Goal: Information Seeking & Learning: Learn about a topic

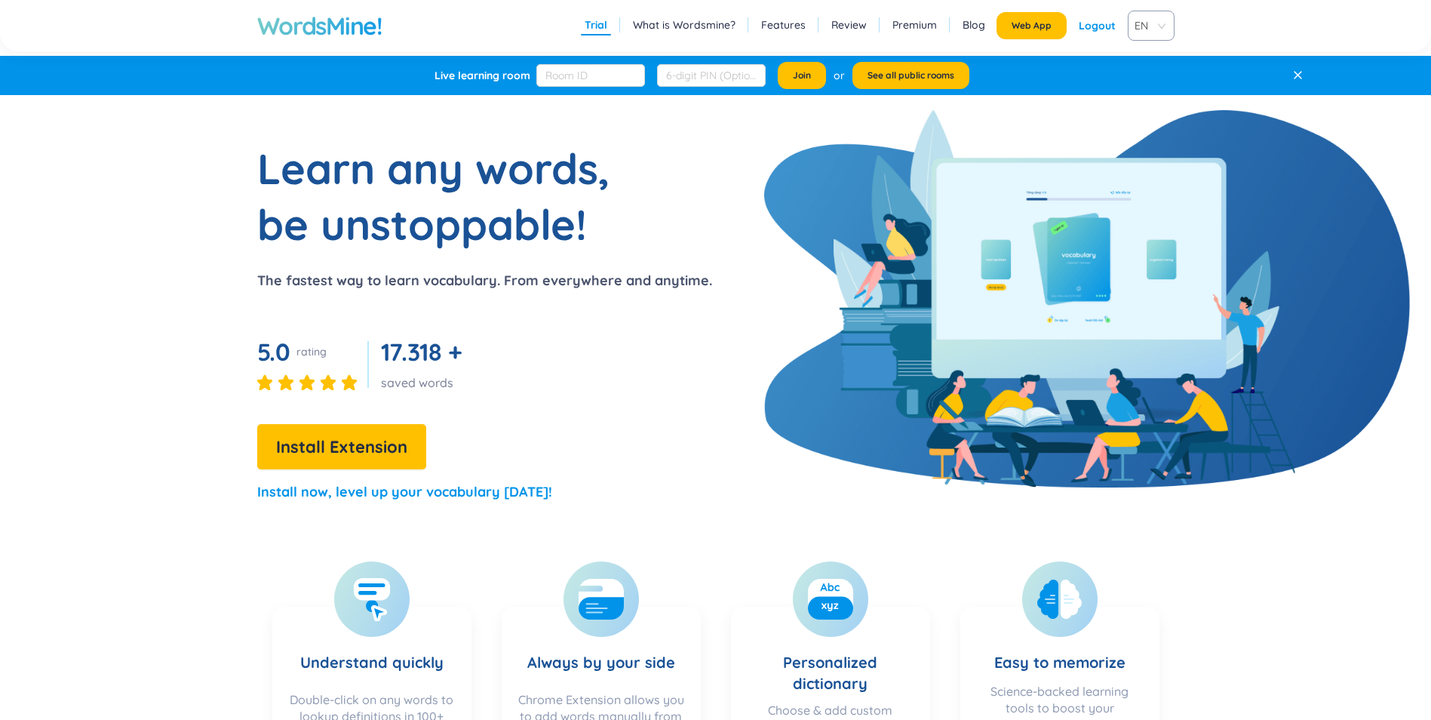
click at [384, 454] on span "Install Extension" at bounding box center [341, 447] width 131 height 26
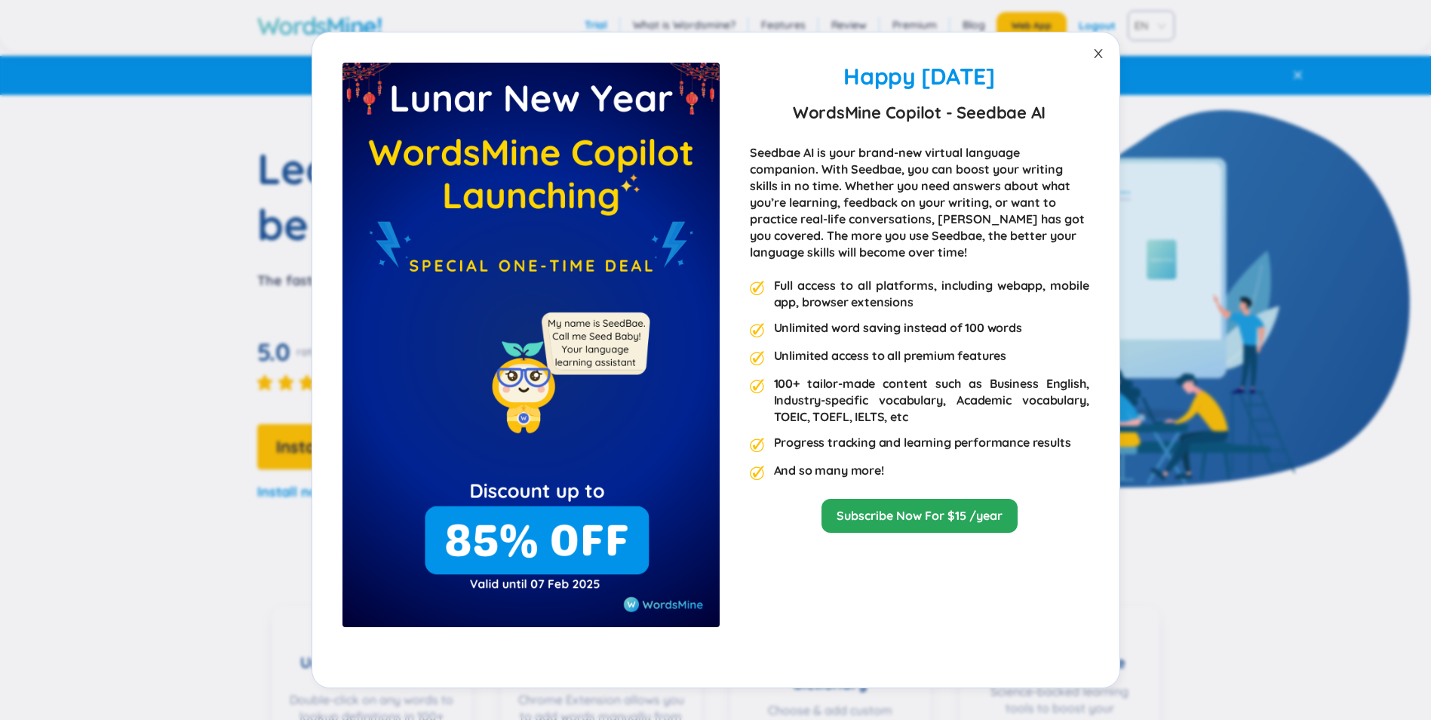
click at [1092, 59] on span "Close" at bounding box center [1098, 53] width 42 height 42
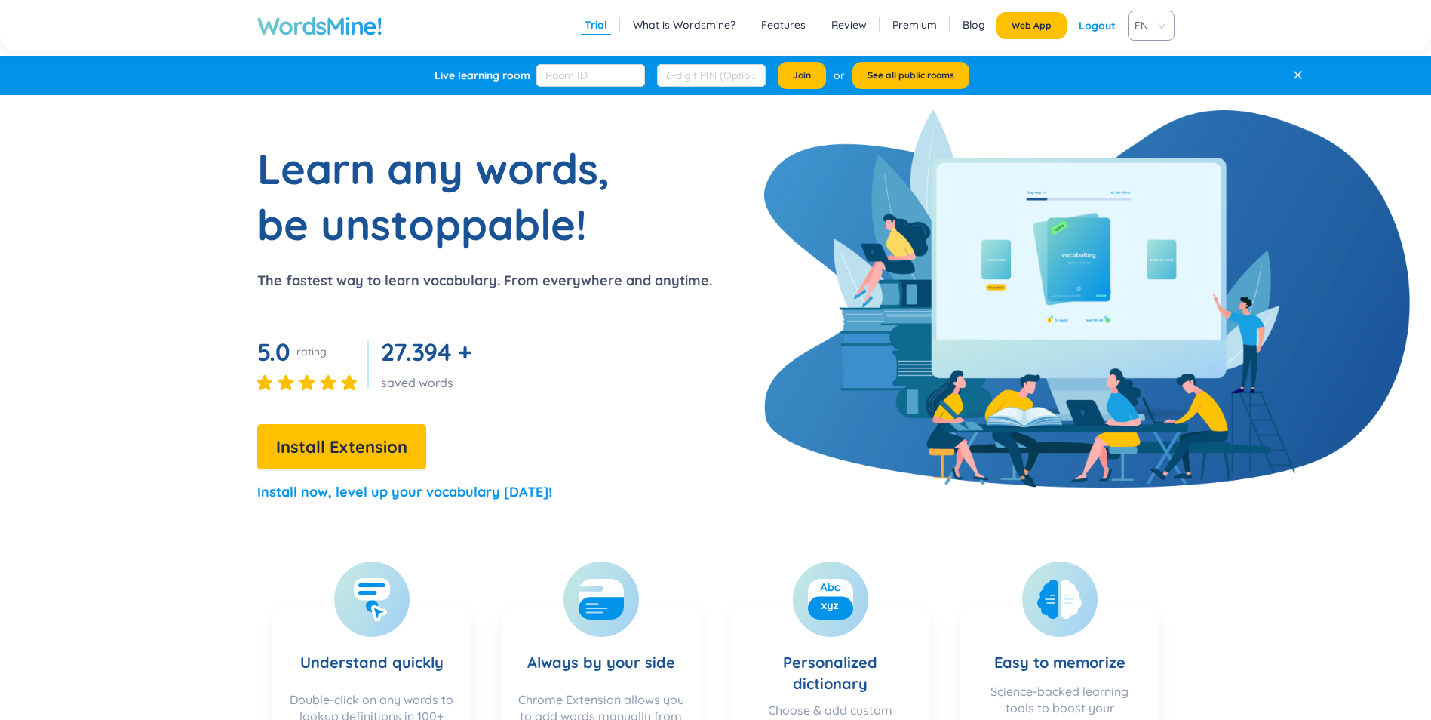
click at [1141, 24] on span "EN" at bounding box center [1148, 25] width 27 height 23
click at [1142, 74] on div "VIE" at bounding box center [1150, 83] width 47 height 24
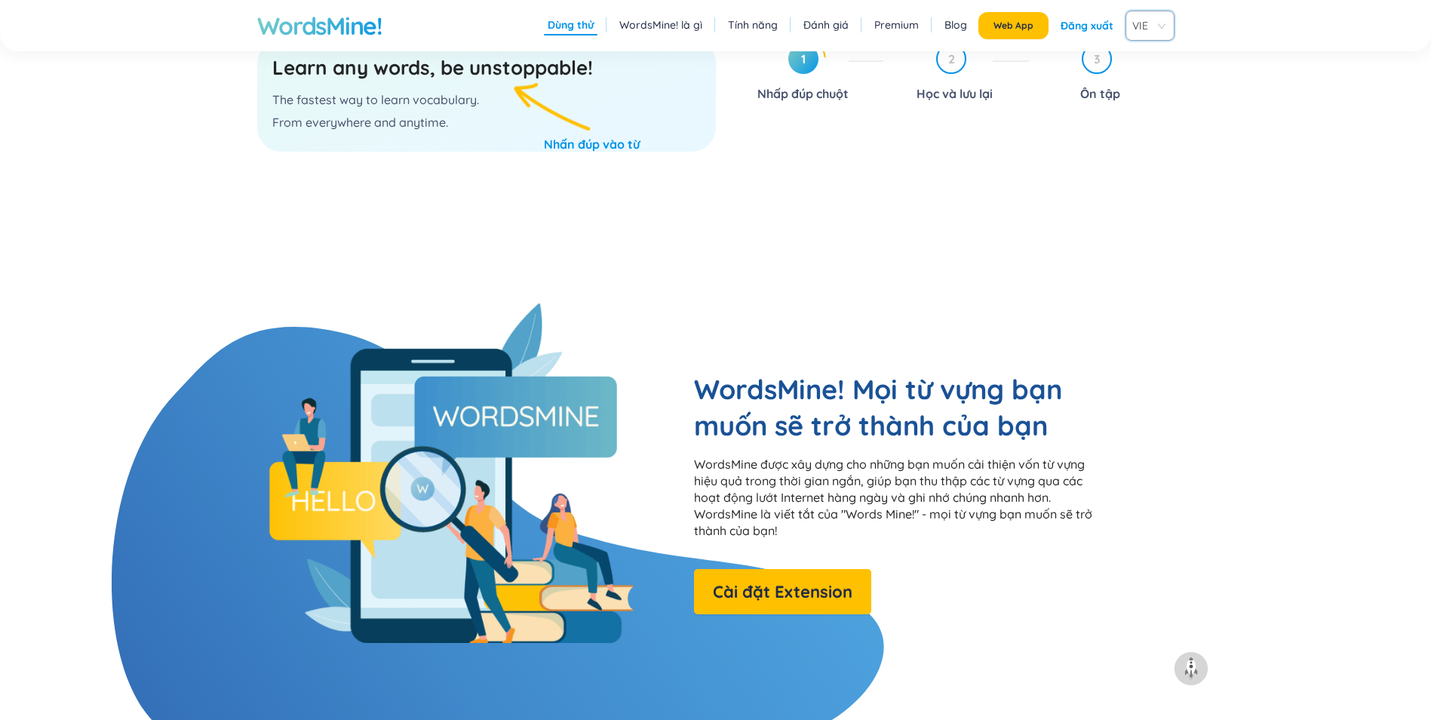
scroll to position [830, 0]
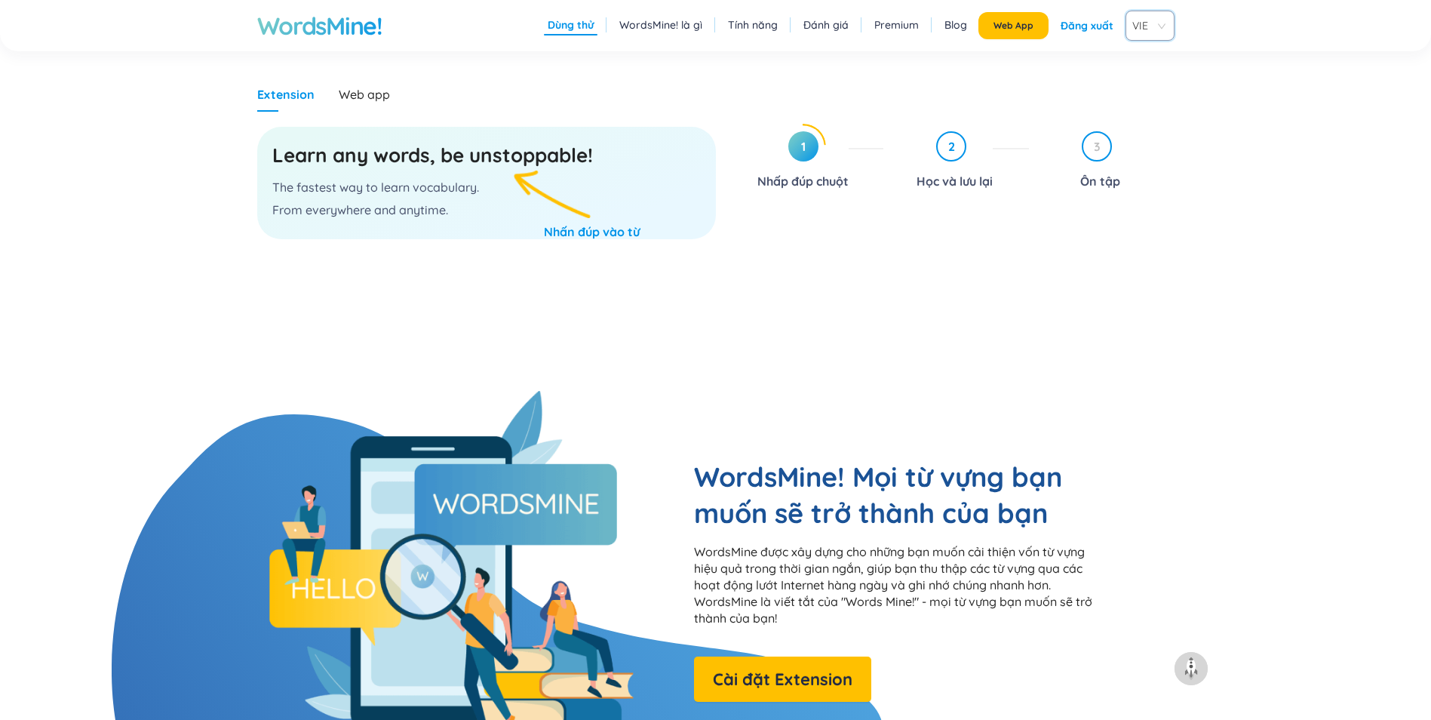
click at [948, 152] on span "2" at bounding box center [951, 146] width 27 height 27
click at [441, 164] on h3 "Learn any words, be unstoppable!" at bounding box center [486, 155] width 429 height 27
click at [441, 192] on p "The fastest way to learn vocabulary." at bounding box center [486, 187] width 429 height 17
click at [533, 215] on div "Learn any words, be unstoppable! The fastest way to learn vocabulary. From ever…" at bounding box center [486, 183] width 459 height 112
click at [378, 103] on div "Web app" at bounding box center [364, 94] width 51 height 35
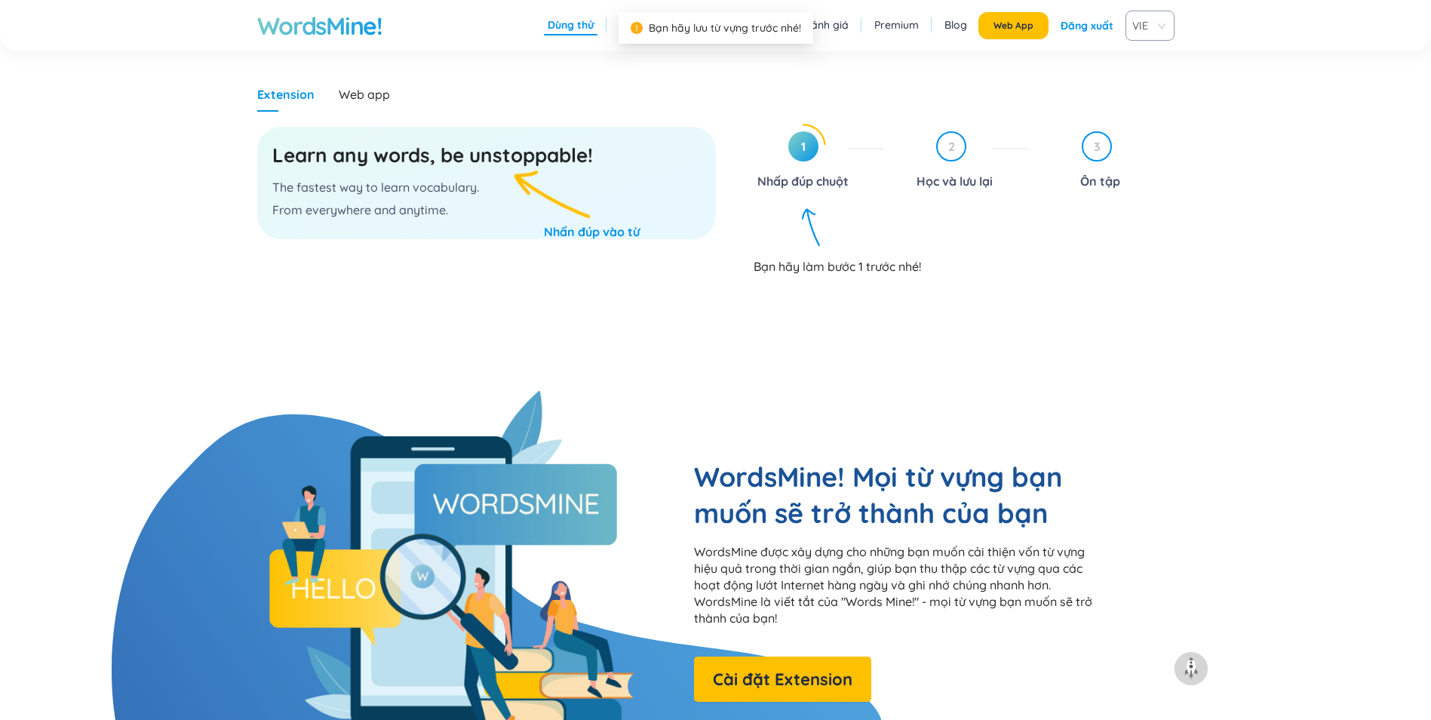
click at [805, 155] on span "1" at bounding box center [803, 146] width 30 height 30
click at [803, 155] on span "1" at bounding box center [803, 146] width 30 height 30
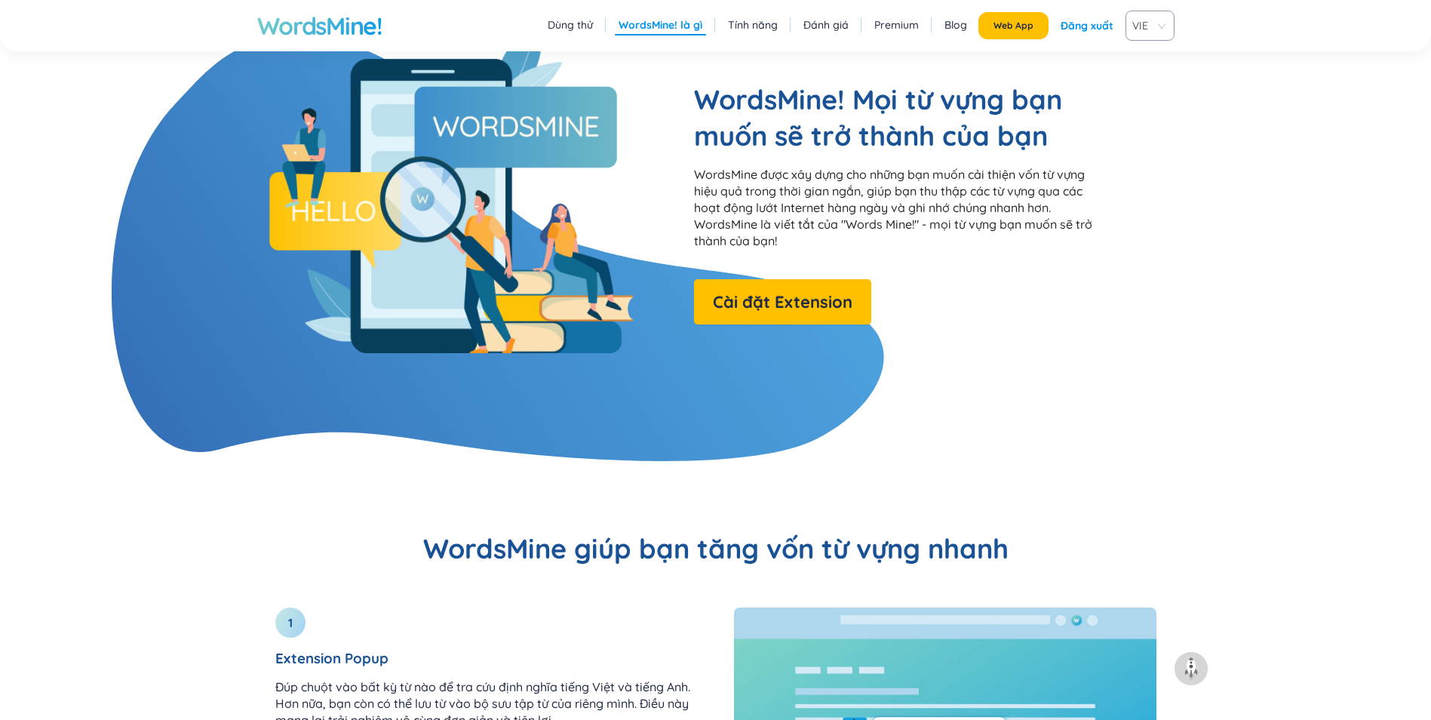
click at [773, 179] on p "WordsMine được xây dựng cho những bạn muốn cải thiện vốn từ vựng hiệu quả trong…" at bounding box center [897, 207] width 407 height 83
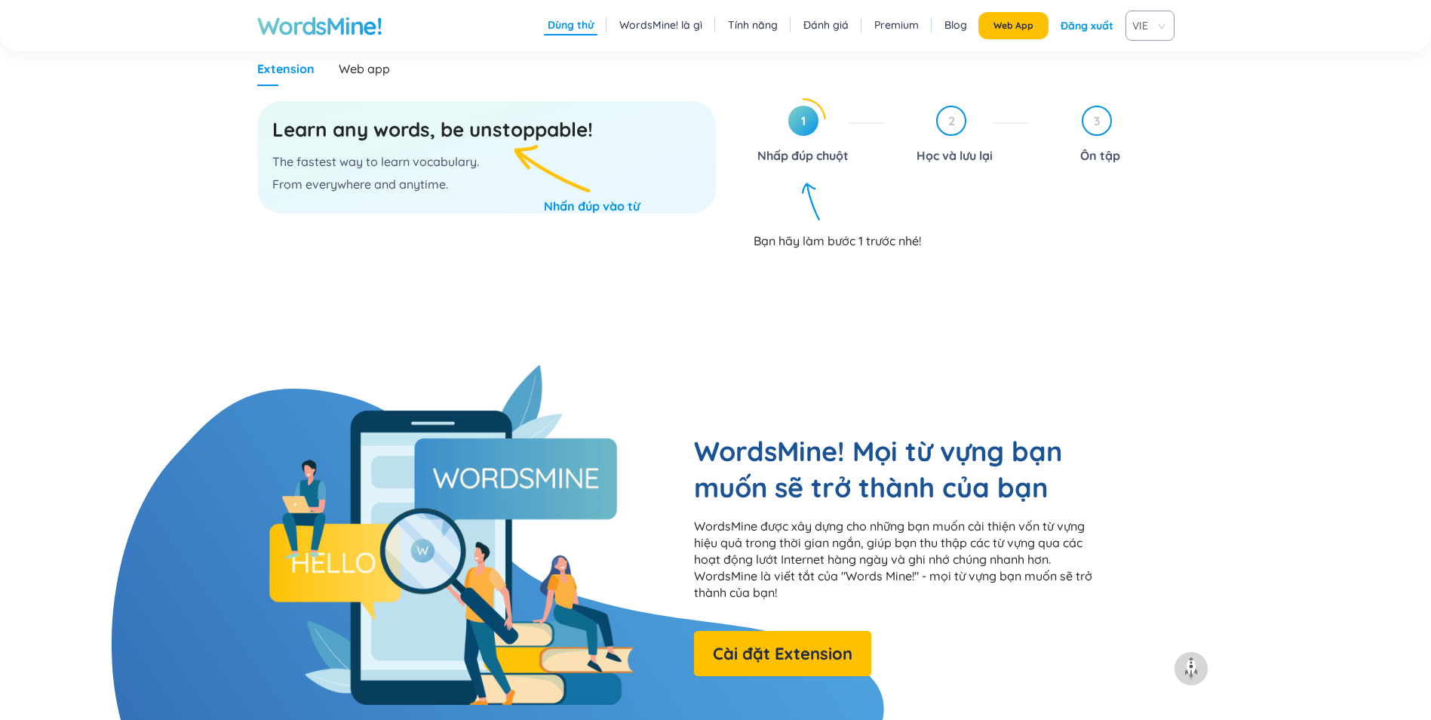
scroll to position [754, 0]
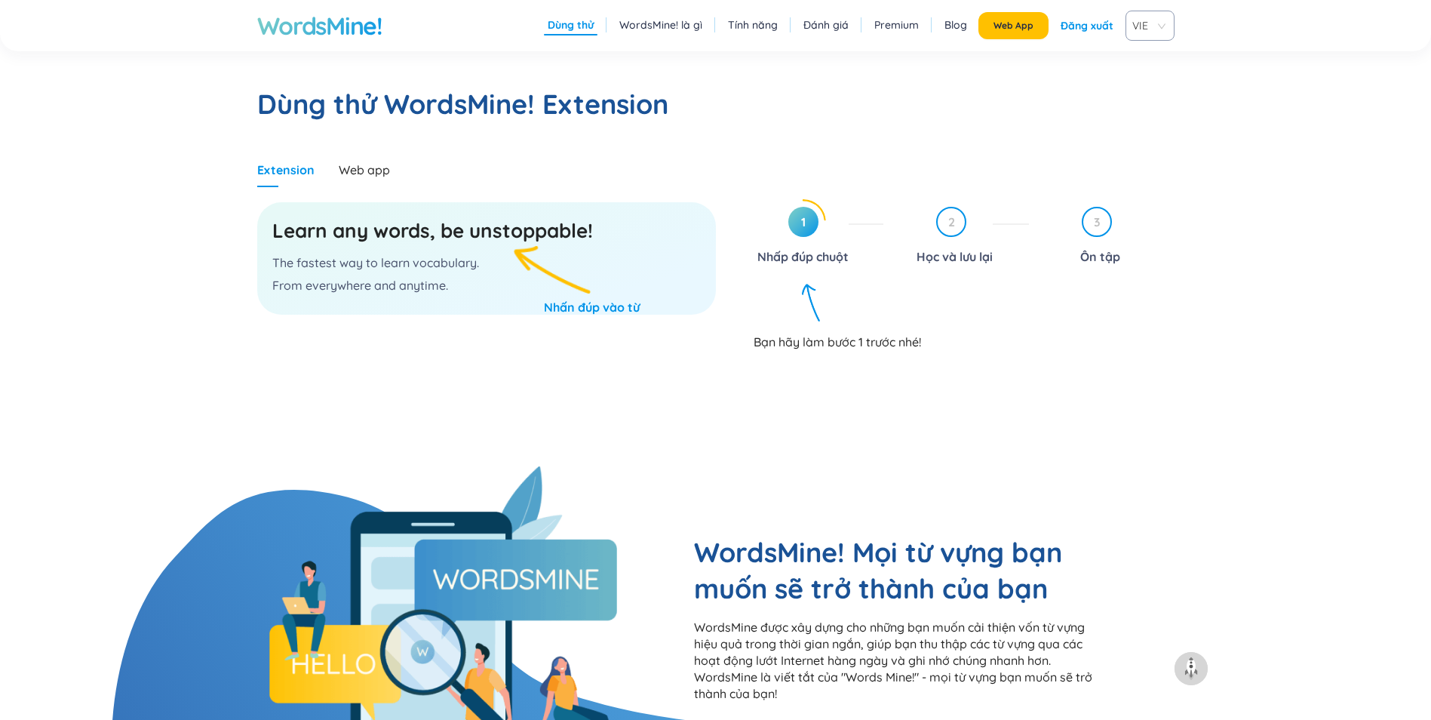
click at [613, 151] on section "Dùng thử WordsMine! Extension Extension Web app Learn any words, be unstoppable…" at bounding box center [716, 246] width 1159 height 441
click at [782, 235] on div at bounding box center [803, 221] width 45 height 45
click at [803, 223] on span "1" at bounding box center [803, 222] width 30 height 30
drag, startPoint x: 802, startPoint y: 229, endPoint x: 770, endPoint y: 226, distance: 31.8
click at [770, 226] on div "1 Nhấp đúp chuột" at bounding box center [812, 238] width 146 height 62
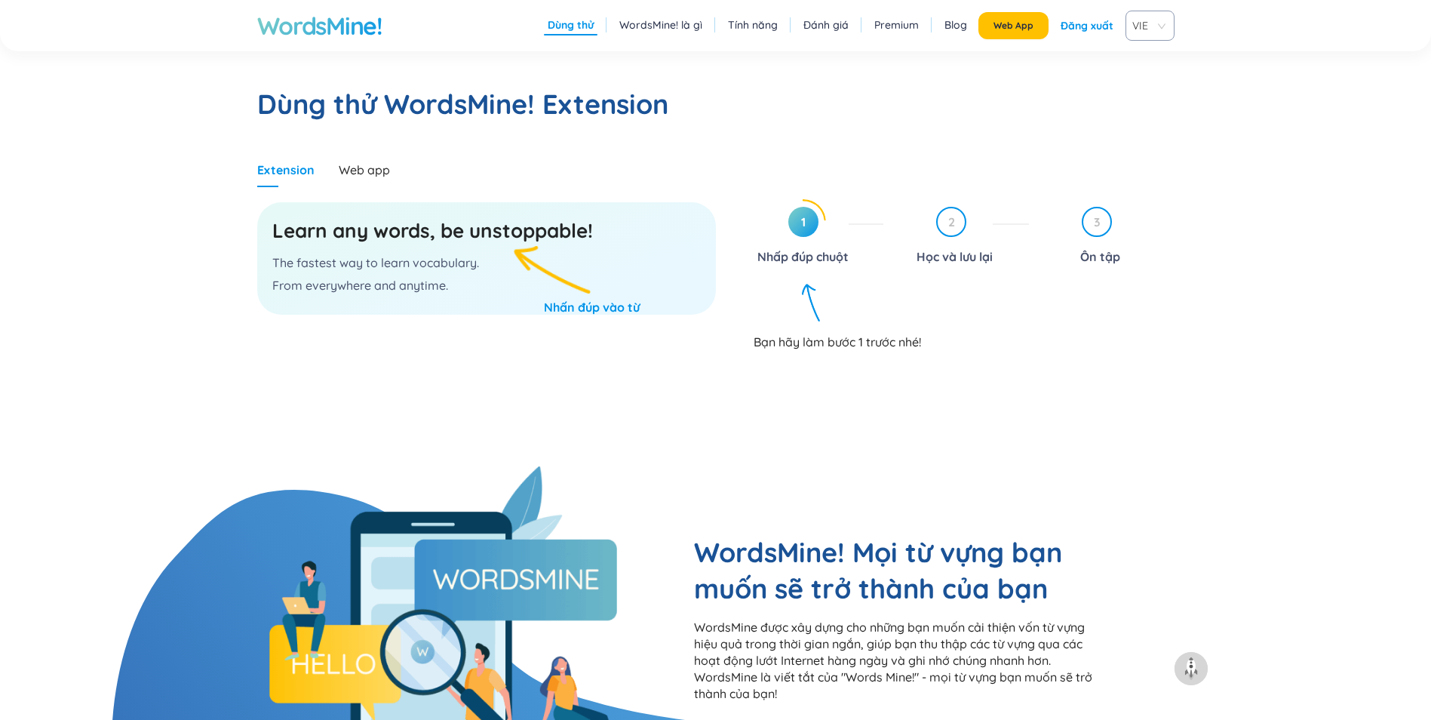
drag, startPoint x: 784, startPoint y: 222, endPoint x: 797, endPoint y: 219, distance: 13.2
click at [785, 221] on icon at bounding box center [804, 222] width 44 height 44
click at [797, 219] on span "1" at bounding box center [803, 222] width 30 height 30
click at [483, 235] on h3 "Learn any words, be unstoppable!" at bounding box center [486, 230] width 429 height 27
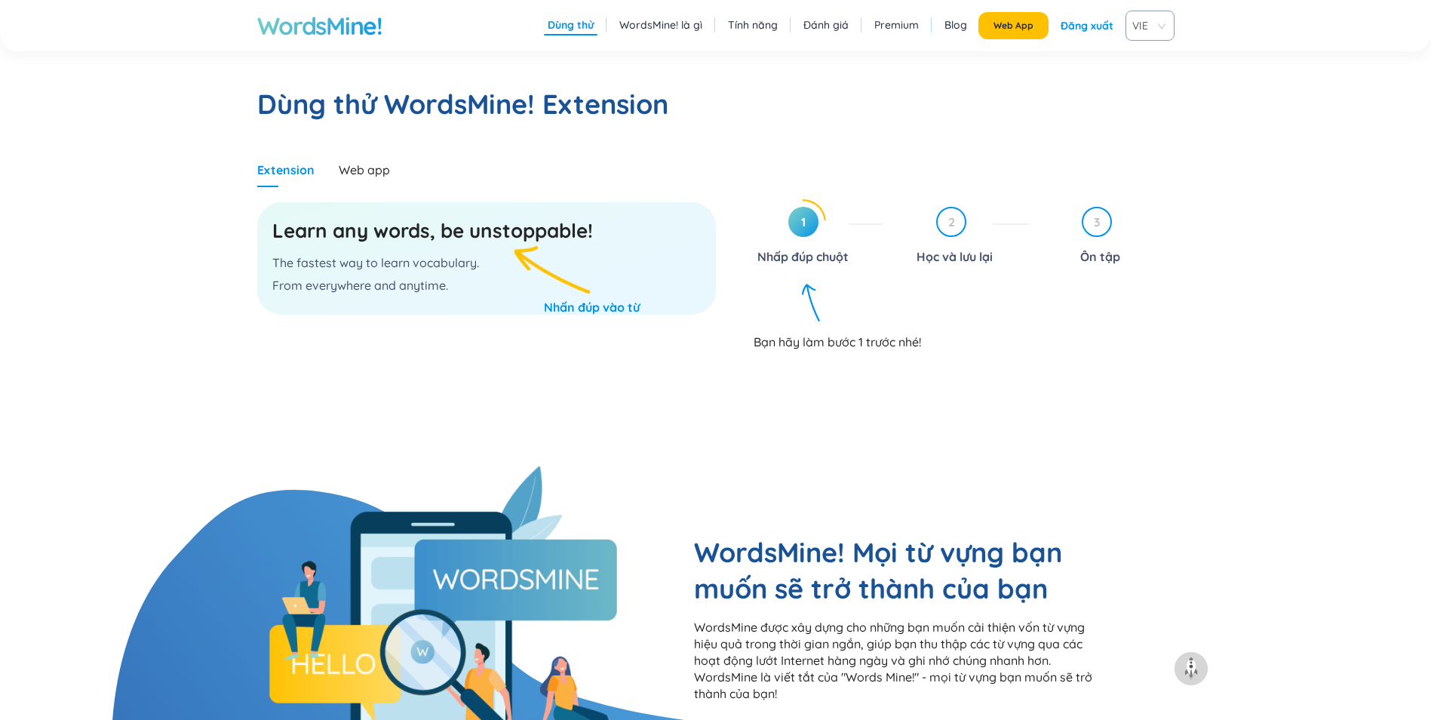
click at [468, 263] on p "The fastest way to learn vocabulary." at bounding box center [486, 262] width 429 height 17
drag, startPoint x: 468, startPoint y: 263, endPoint x: 454, endPoint y: 267, distance: 14.3
click at [454, 267] on p "The fastest way to learn vocabulary." at bounding box center [486, 262] width 429 height 17
drag, startPoint x: 415, startPoint y: 262, endPoint x: 486, endPoint y: 263, distance: 70.9
click at [486, 263] on p "The fastest way to learn vocabulary." at bounding box center [486, 262] width 429 height 17
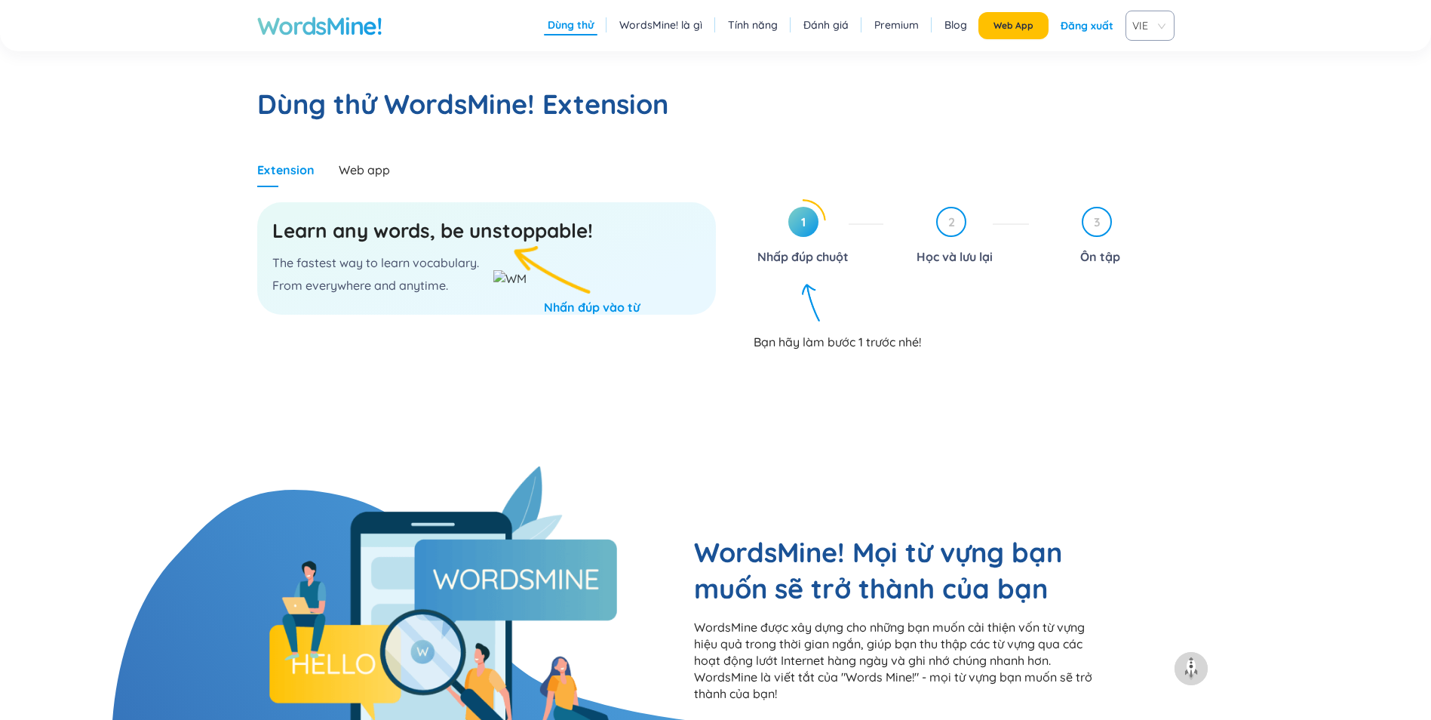
drag, startPoint x: 486, startPoint y: 263, endPoint x: 459, endPoint y: 276, distance: 29.7
click at [459, 276] on div "Learn any words, be unstoppable! The fastest way to learn vocabulary. From ever…" at bounding box center [486, 258] width 459 height 112
drag, startPoint x: 472, startPoint y: 235, endPoint x: 591, endPoint y: 238, distance: 118.5
click at [591, 238] on h3 "Learn any words, be unstoppable!" at bounding box center [486, 230] width 429 height 27
drag, startPoint x: 591, startPoint y: 238, endPoint x: 603, endPoint y: 251, distance: 17.6
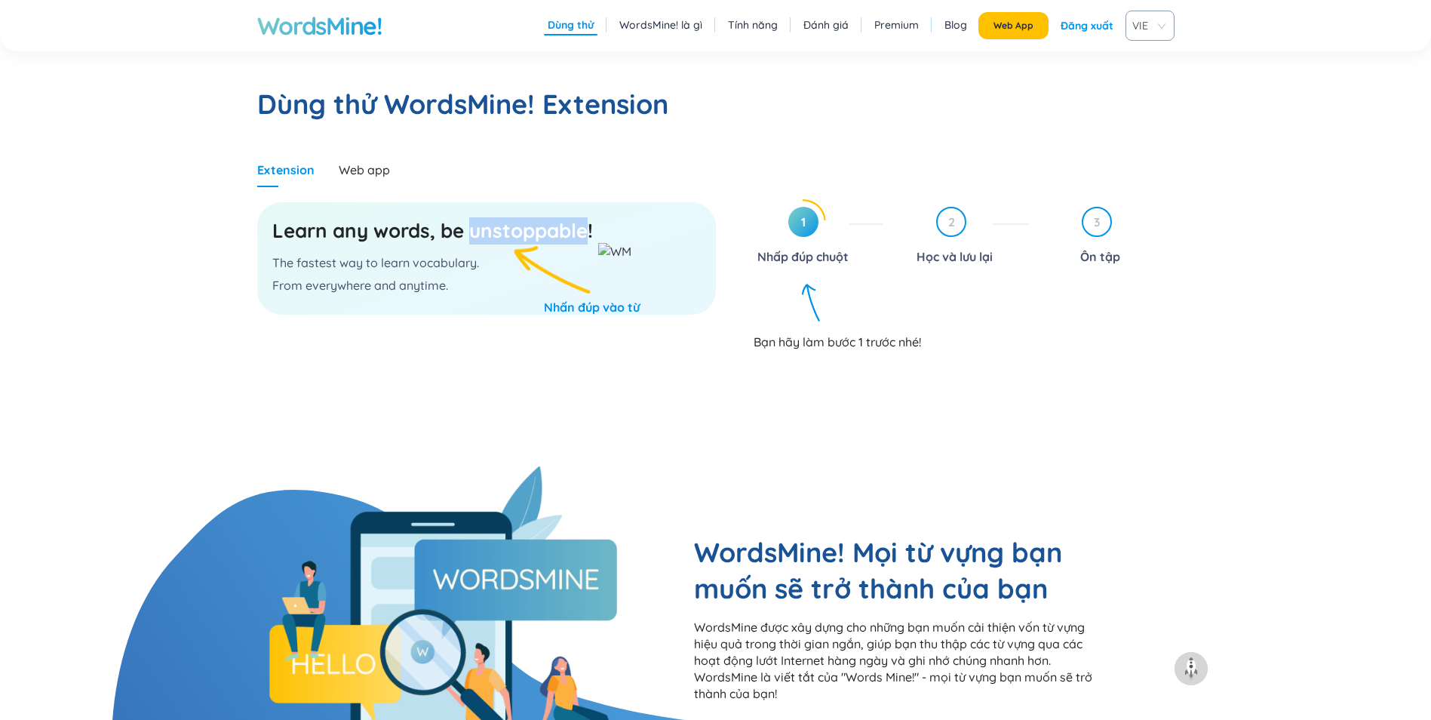
click at [600, 252] on img at bounding box center [614, 251] width 33 height 17
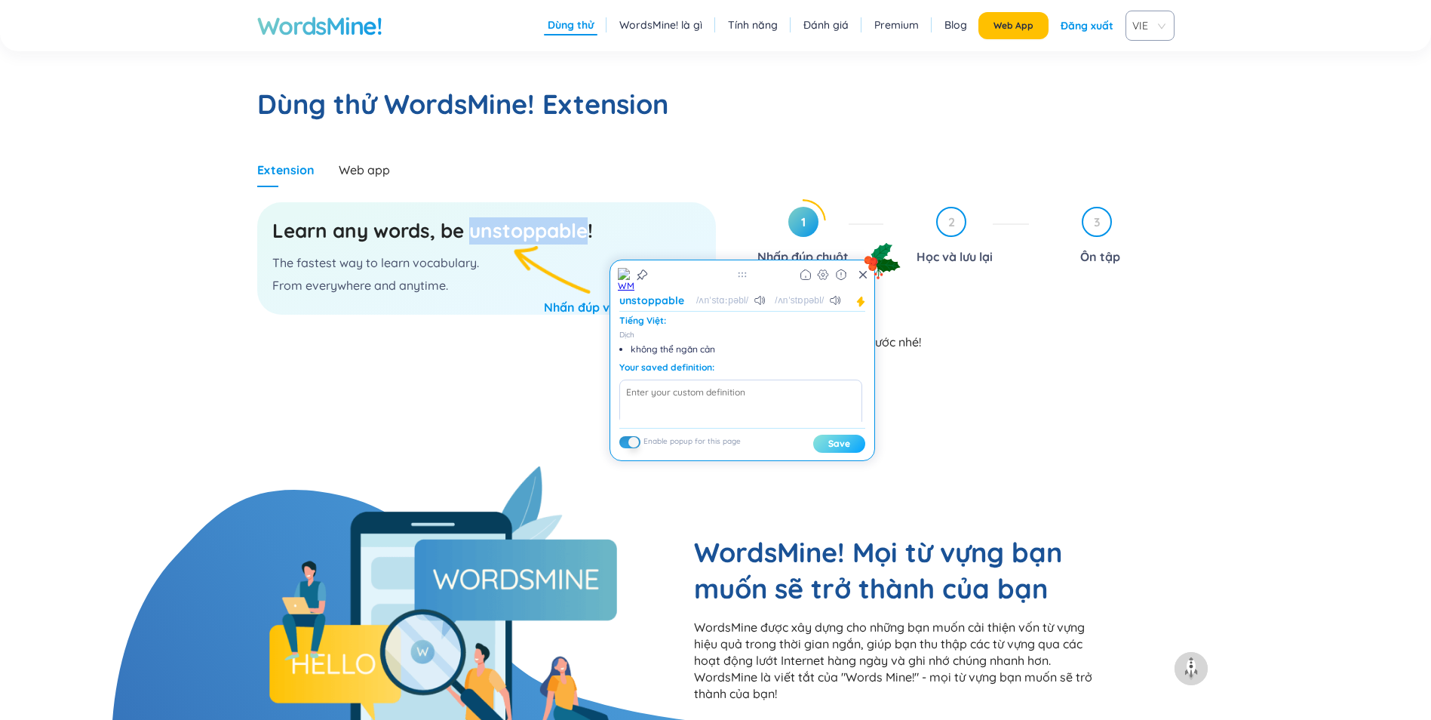
click at [840, 440] on button "Save" at bounding box center [839, 444] width 52 height 18
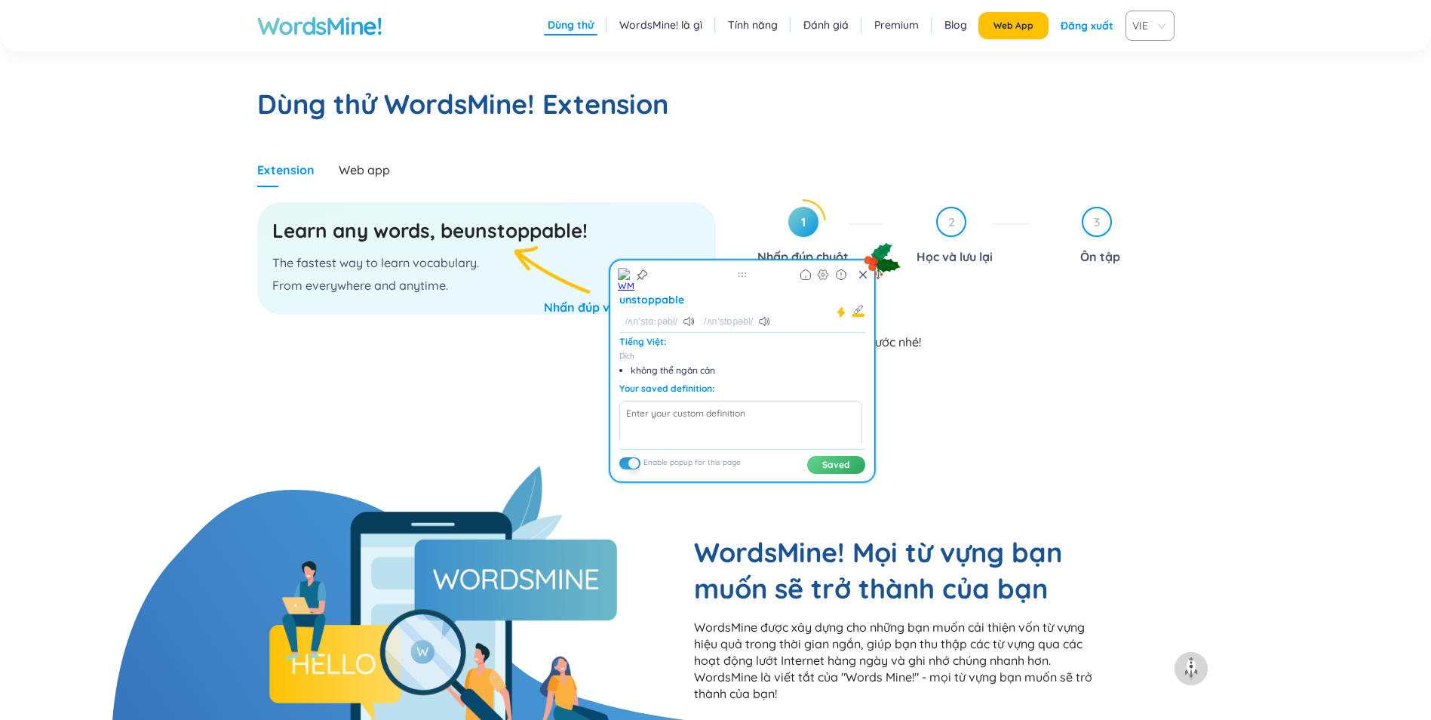
click at [563, 261] on div "Learn any words, be unstoppable ! The fastest way to learn vocabulary. From eve…" at bounding box center [486, 258] width 459 height 112
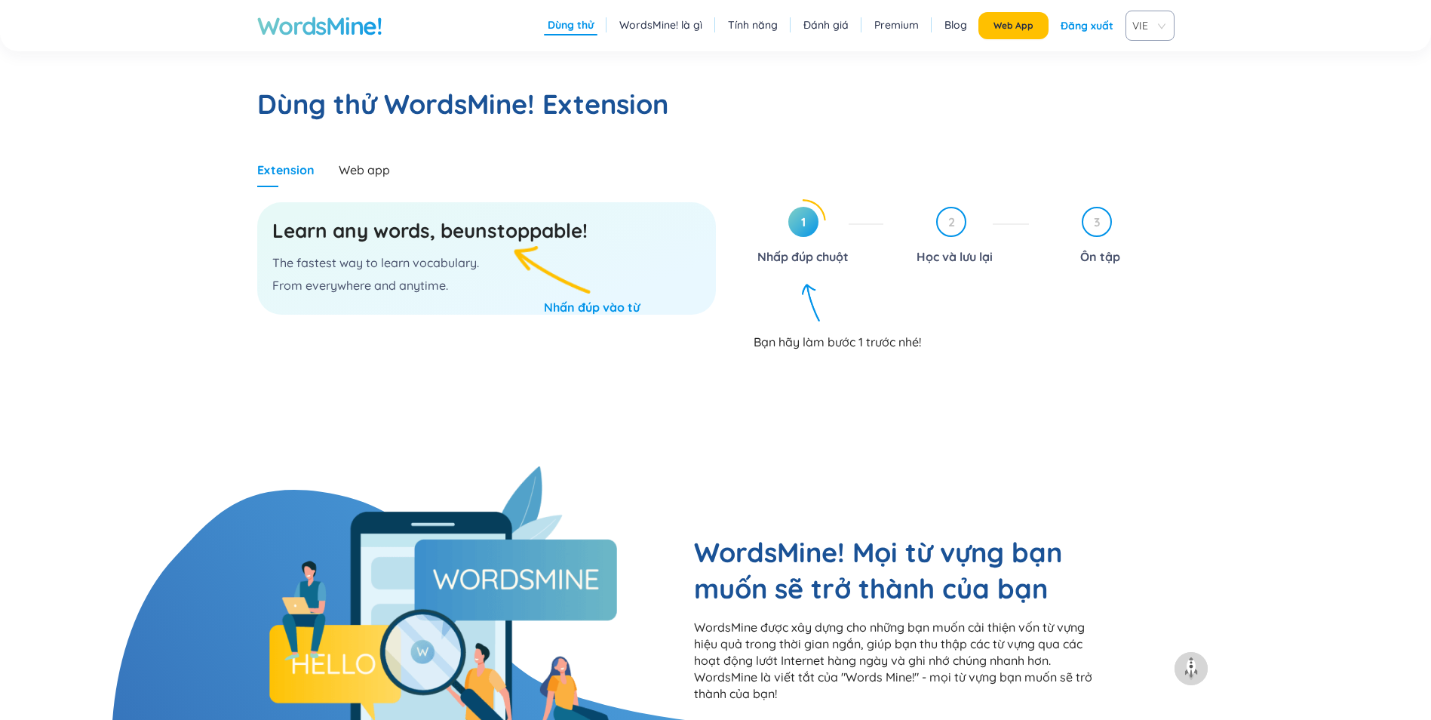
click at [810, 239] on icon at bounding box center [804, 222] width 44 height 44
click at [803, 231] on span "1" at bounding box center [803, 222] width 30 height 30
click at [794, 227] on span "1" at bounding box center [803, 222] width 30 height 30
click at [823, 325] on div "Bạn hãy làm bước 1 trước nhé!" at bounding box center [964, 335] width 421 height 29
click at [395, 258] on p "The fastest way to learn vocabulary." at bounding box center [486, 262] width 429 height 17
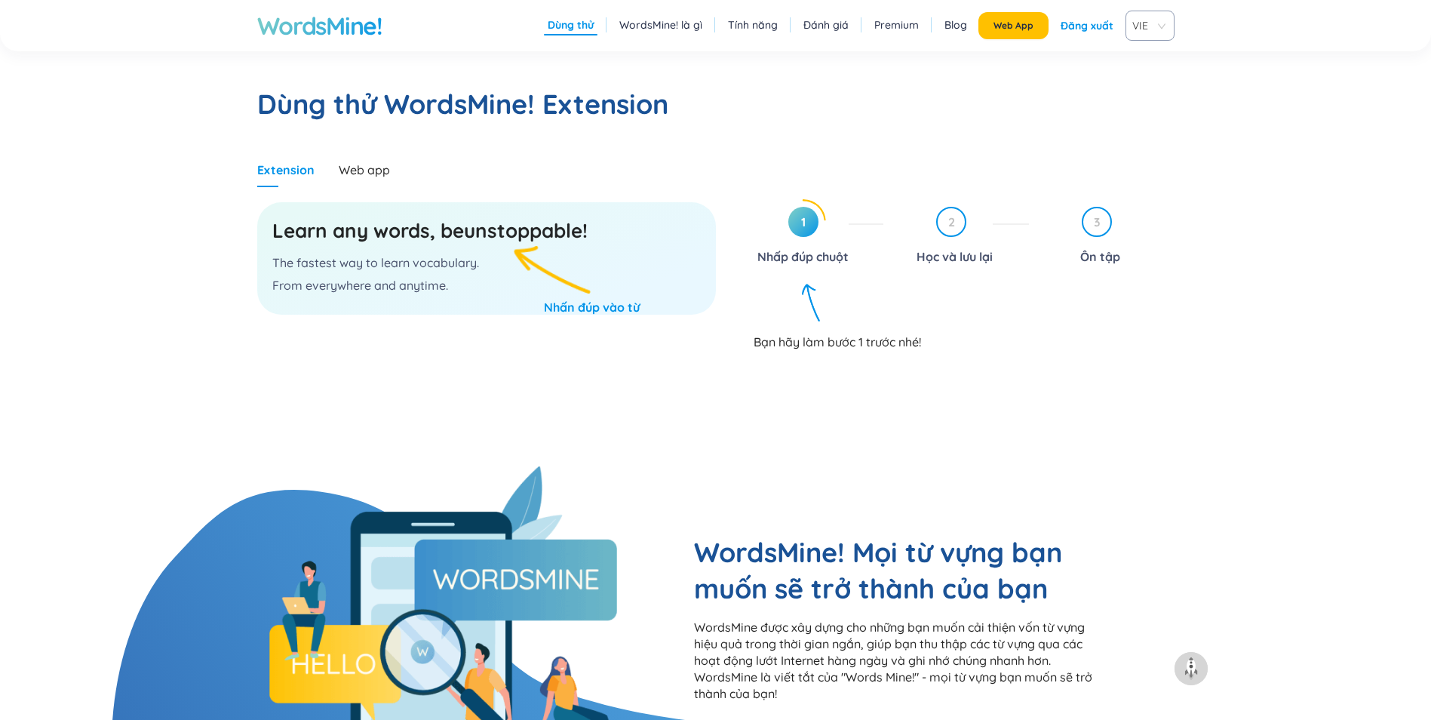
drag, startPoint x: 395, startPoint y: 258, endPoint x: 331, endPoint y: 241, distance: 65.7
click at [331, 241] on h3 "Learn any words, be unstoppable !" at bounding box center [486, 230] width 429 height 27
click at [285, 232] on h3 "Learn any words, be unstoppable !" at bounding box center [486, 230] width 429 height 27
click at [310, 229] on h3 "Learn any words, be unstoppable !" at bounding box center [486, 230] width 429 height 27
drag, startPoint x: 366, startPoint y: 229, endPoint x: 375, endPoint y: 228, distance: 9.1
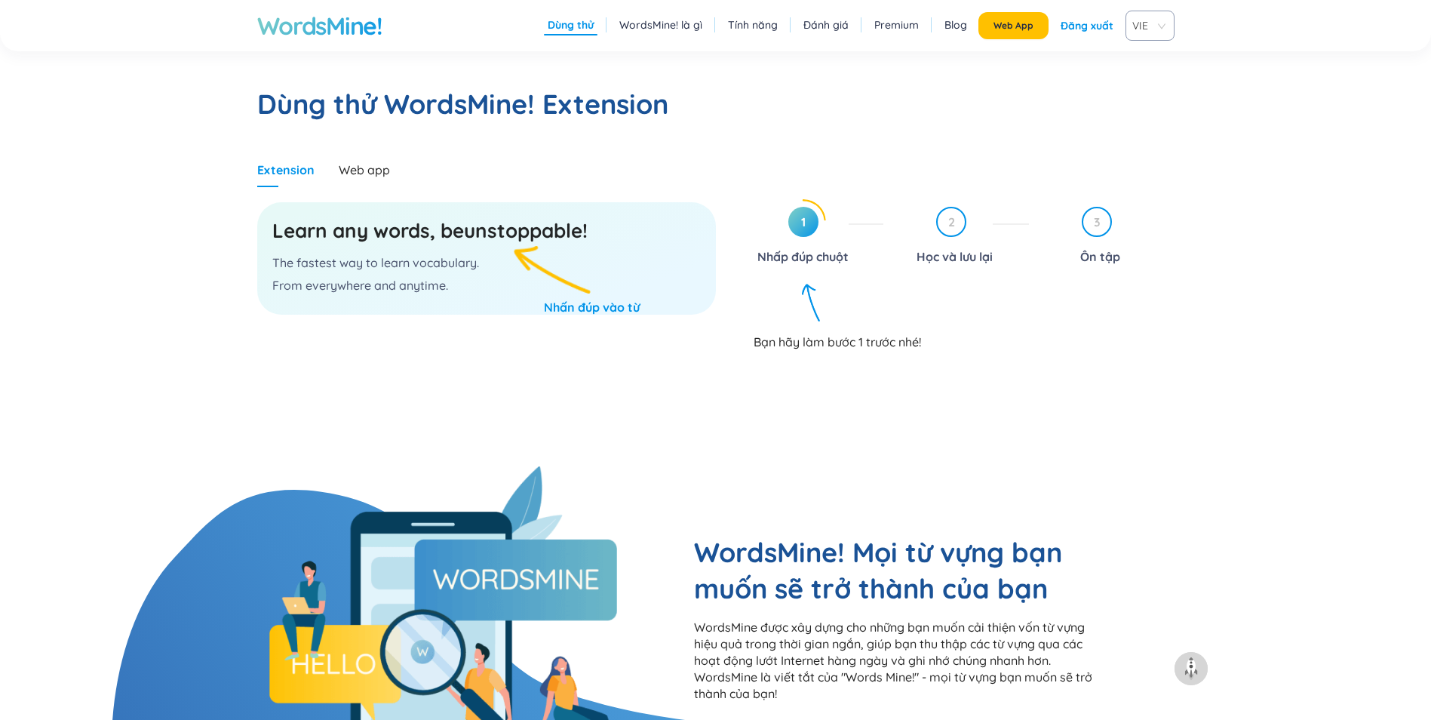
click at [369, 228] on h3 "Learn any words, be unstoppable !" at bounding box center [486, 230] width 429 height 27
click at [524, 238] on wordsmine "unstoppable" at bounding box center [523, 230] width 118 height 25
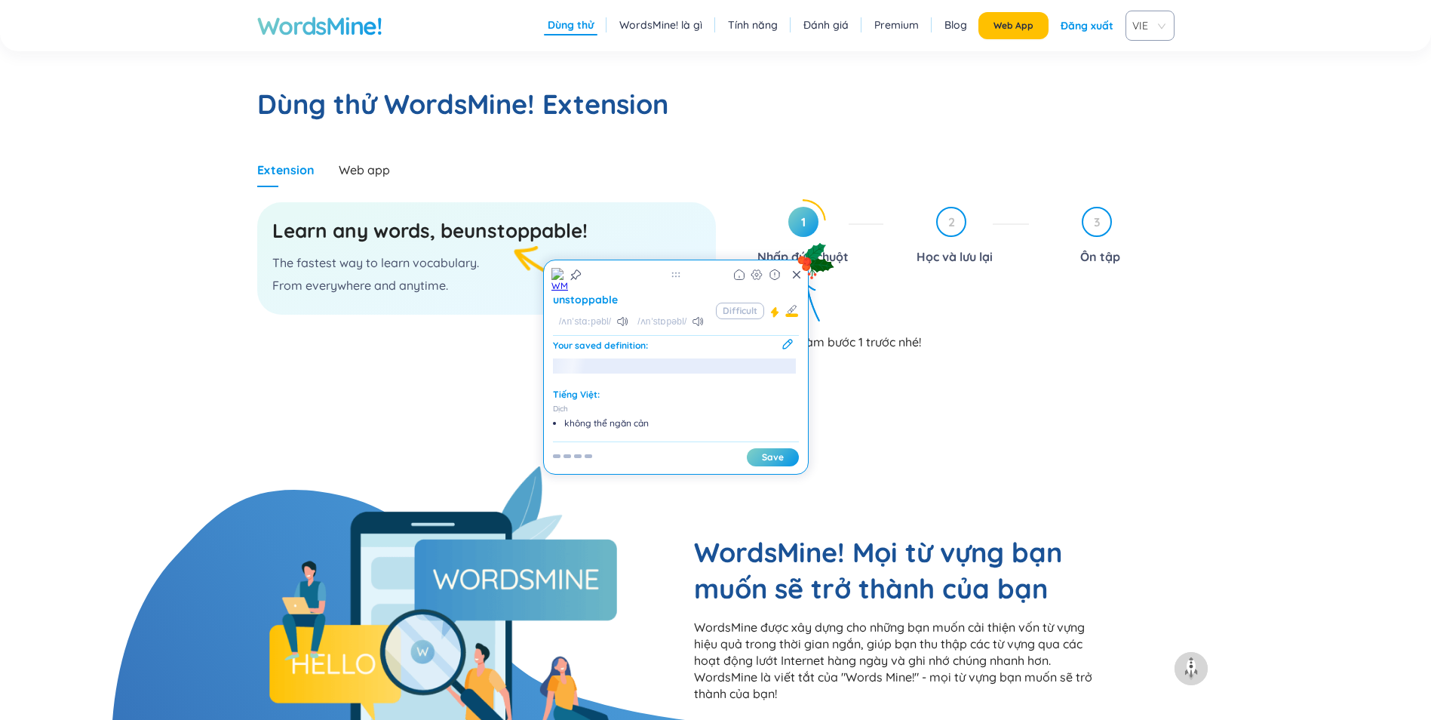
click at [526, 287] on div "Learn any words, be unstoppable ! The fastest way to learn vocabulary. From eve…" at bounding box center [486, 258] width 459 height 112
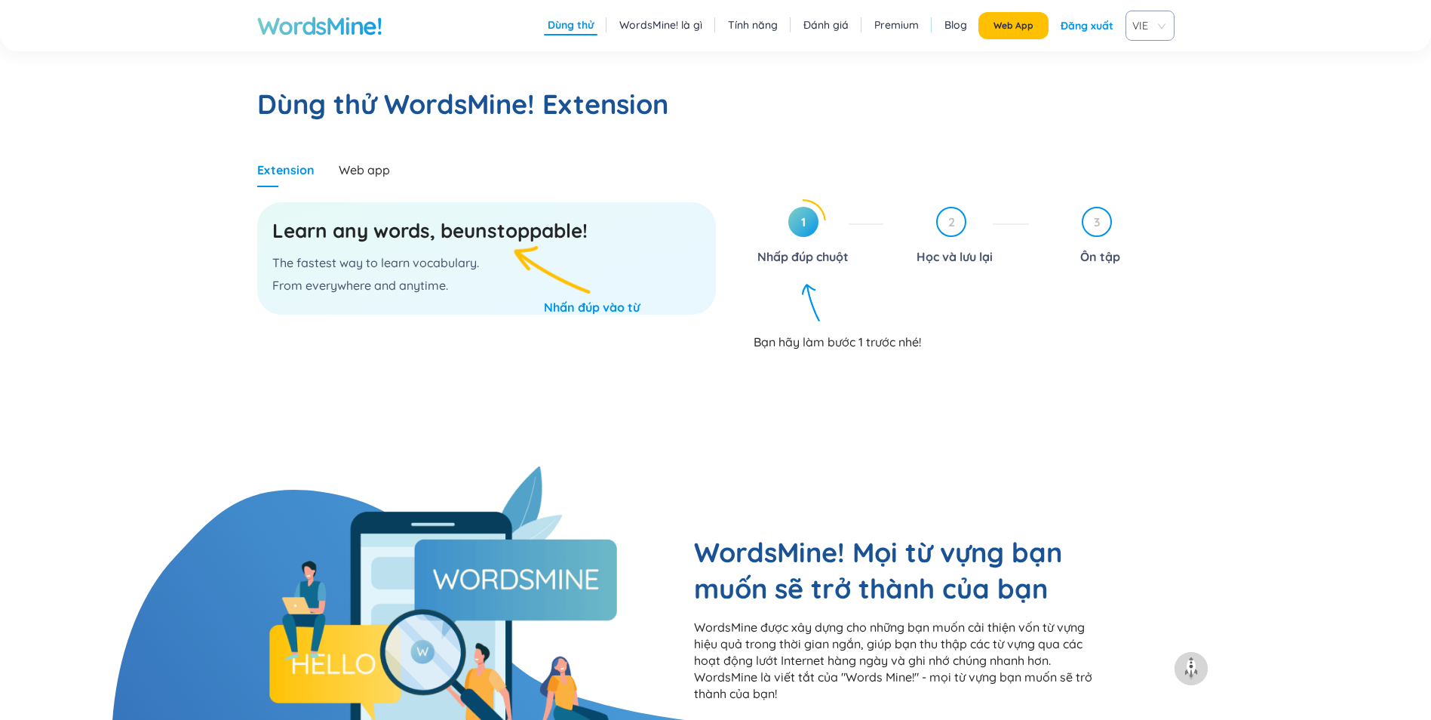
click at [796, 226] on span "1" at bounding box center [803, 222] width 30 height 30
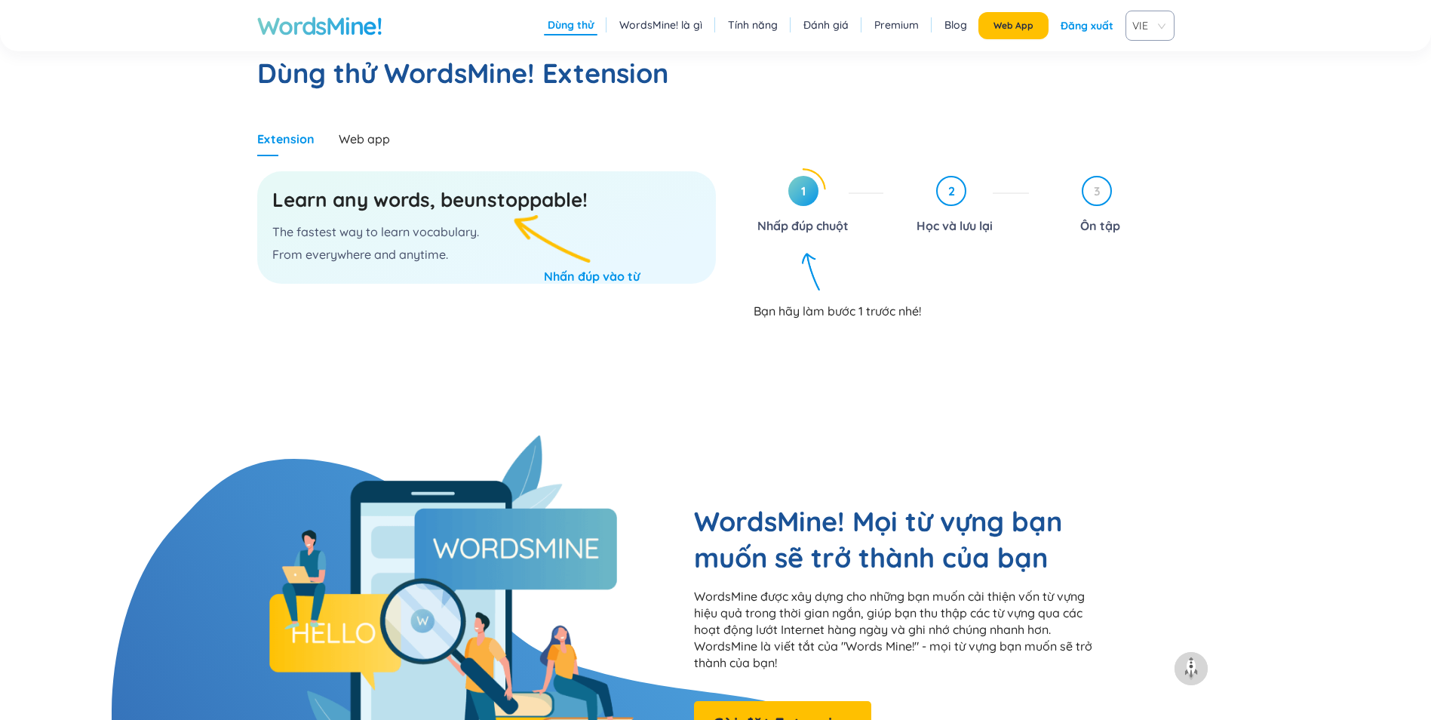
scroll to position [780, 0]
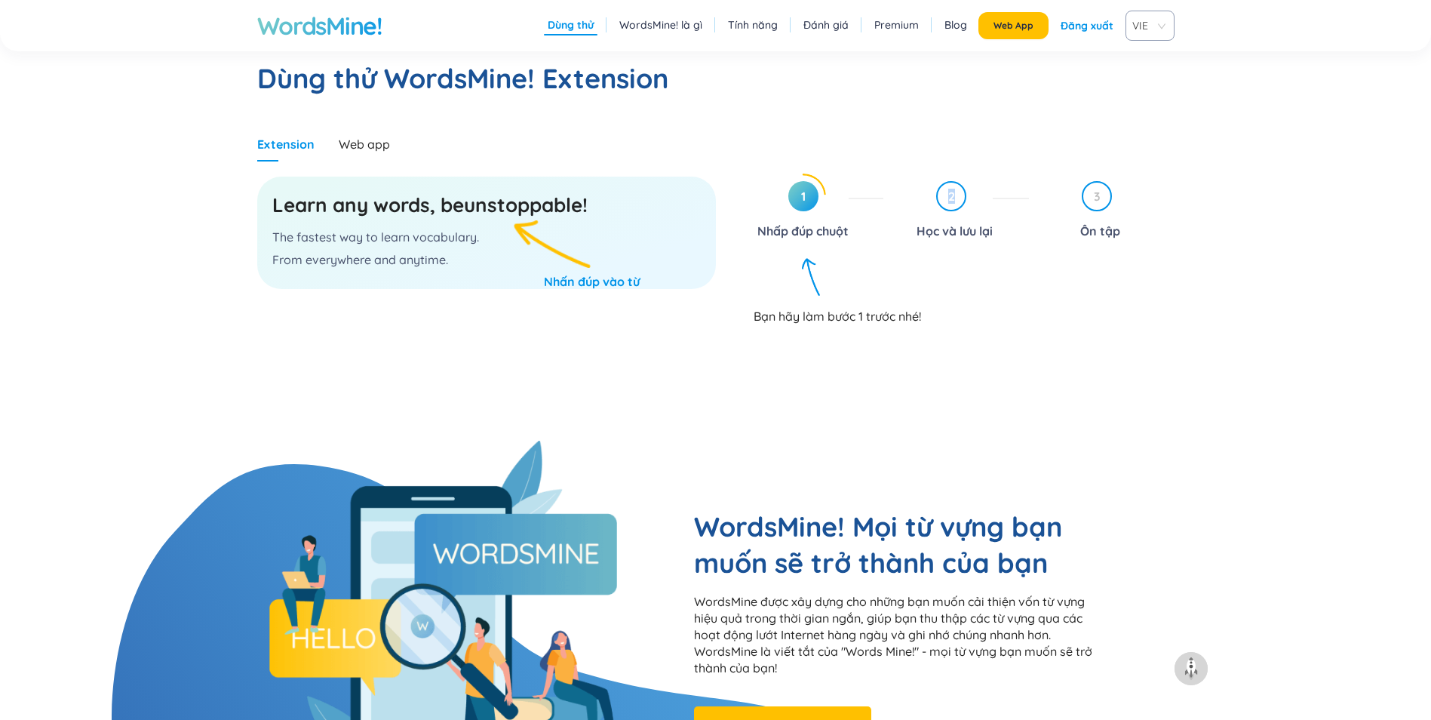
click at [953, 199] on div "2 Học và lưu lại" at bounding box center [963, 212] width 134 height 62
drag, startPoint x: 953, startPoint y: 199, endPoint x: 1065, endPoint y: 208, distance: 112.0
click at [1053, 207] on div "3 Ôn tập" at bounding box center [1108, 212] width 134 height 62
click at [1098, 213] on div "3 Ôn tập" at bounding box center [1108, 212] width 134 height 62
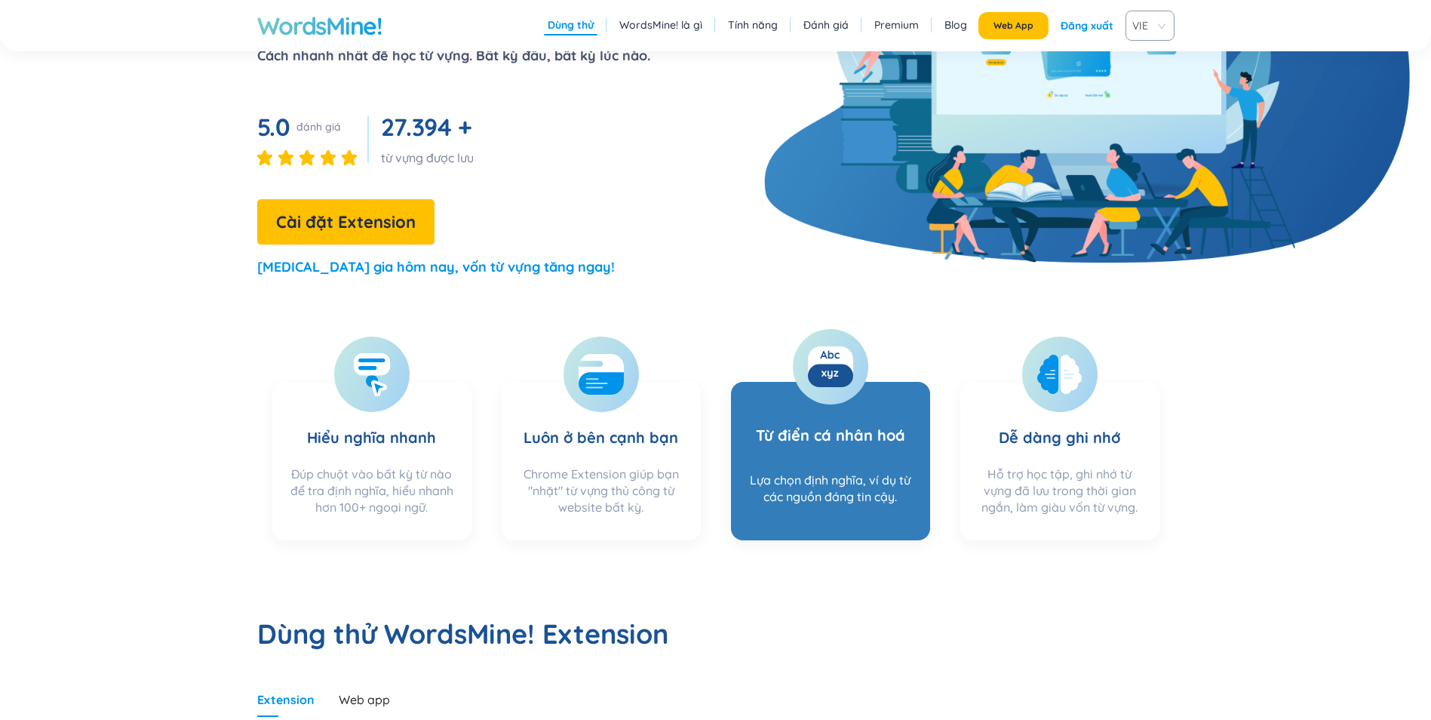
scroll to position [252, 0]
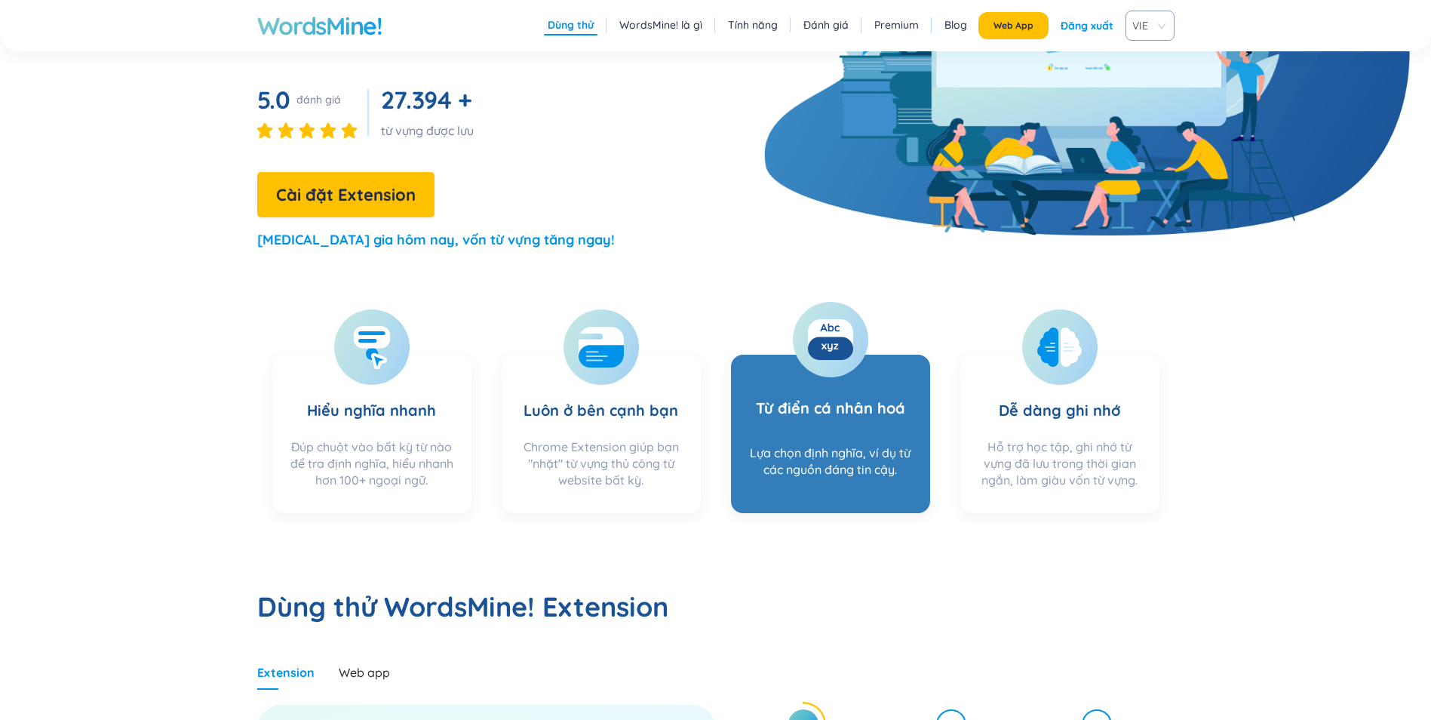
click at [830, 368] on h3 "Từ điển cá nhân hoá" at bounding box center [830, 401] width 149 height 69
click at [816, 427] on h3 "Từ điển cá nhân hoá" at bounding box center [830, 401] width 149 height 69
click at [851, 482] on div "Lựa chọn định nghĩa, ví dụ từ các nguồn đáng tin cậy." at bounding box center [830, 469] width 169 height 51
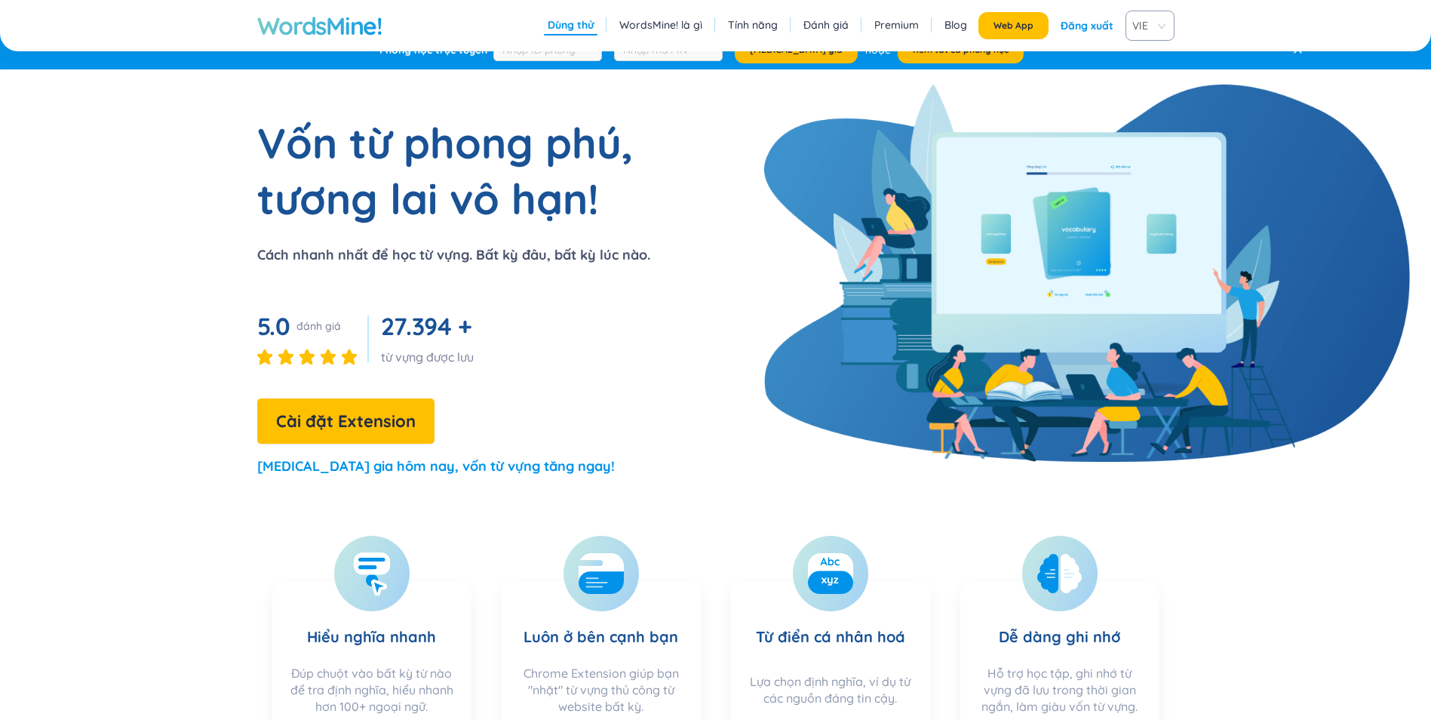
scroll to position [0, 0]
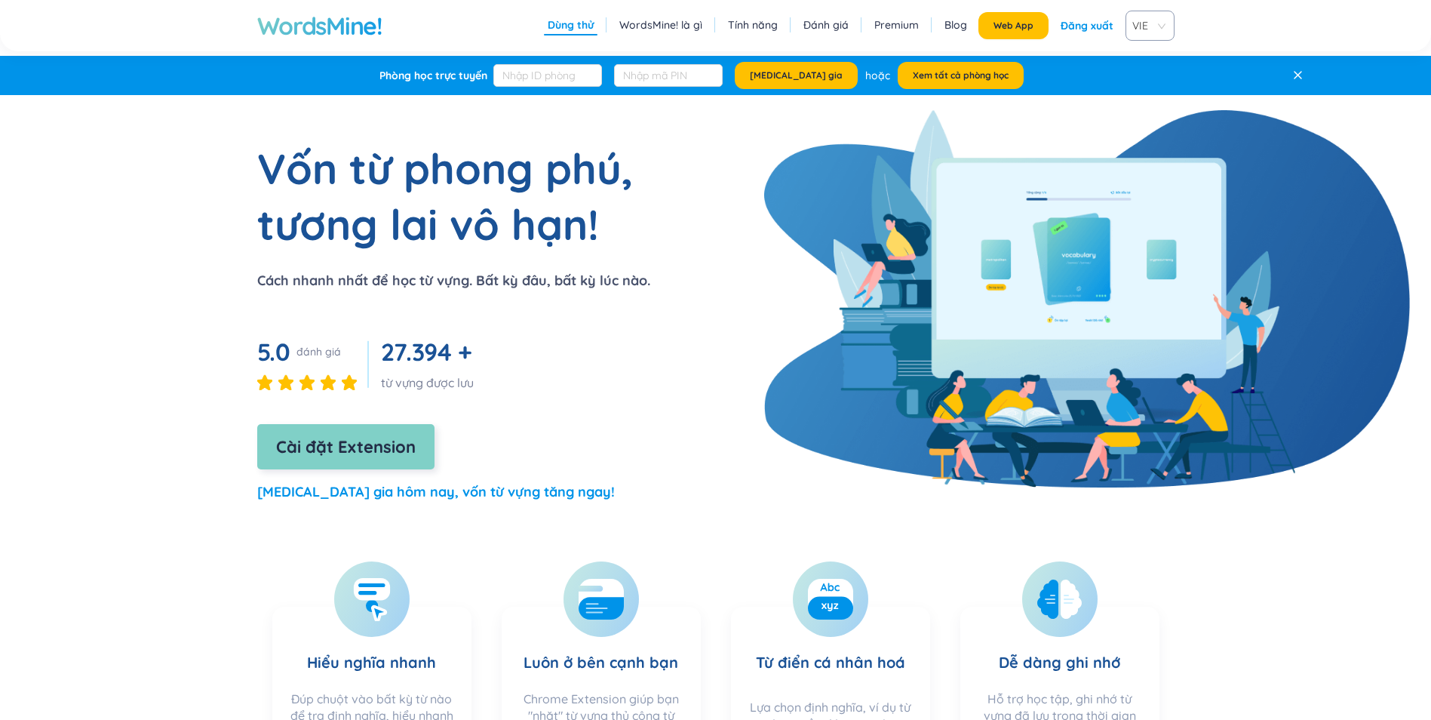
click at [382, 440] on span "Cài đặt Extension" at bounding box center [346, 447] width 140 height 26
